Goal: Task Accomplishment & Management: Complete application form

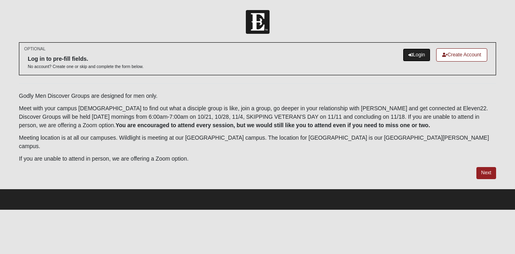
click at [417, 54] on link "Login" at bounding box center [417, 54] width 28 height 13
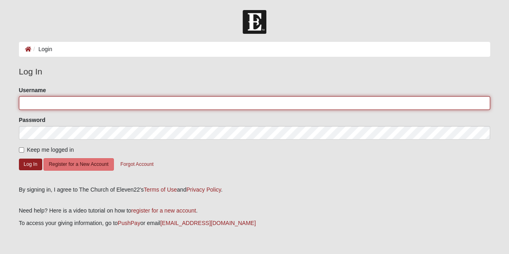
click at [40, 97] on input "Username" at bounding box center [255, 103] width 472 height 14
type input "blongacre7"
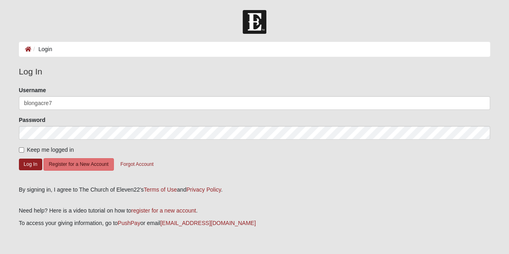
scroll to position [23, 0]
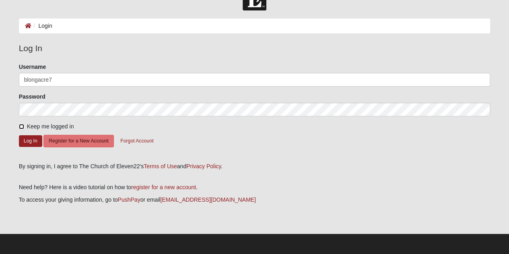
click at [22, 125] on input "Keep me logged in" at bounding box center [21, 126] width 5 height 5
checkbox input "true"
click at [31, 140] on button "Log In" at bounding box center [30, 141] width 23 height 12
